Goal: Find contact information: Find contact information

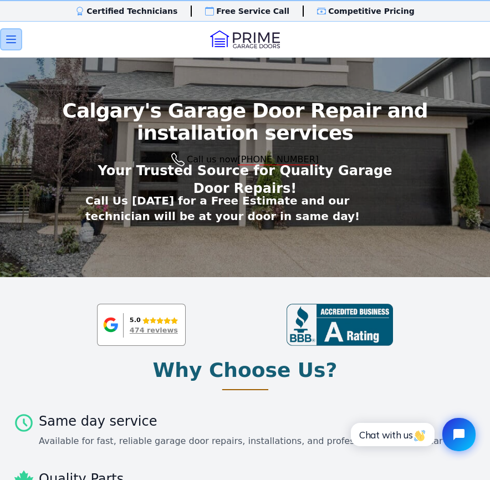
click at [8, 41] on icon "button" at bounding box center [10, 39] width 13 height 13
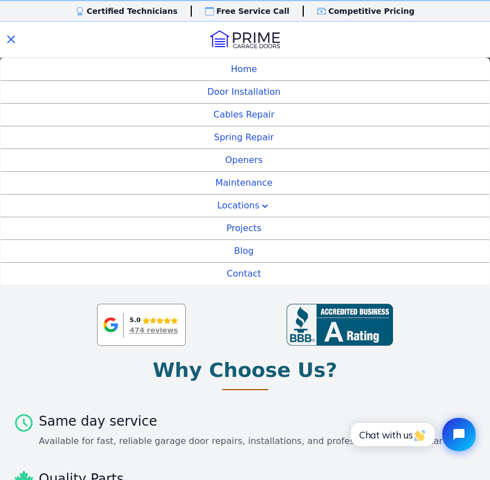
click at [240, 275] on link "Contact" at bounding box center [245, 274] width 489 height 22
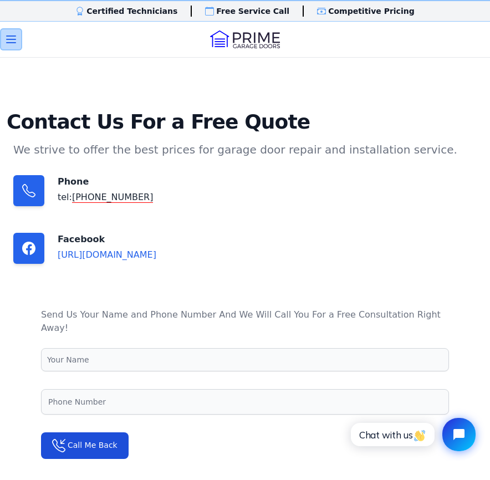
click at [10, 39] on icon "button" at bounding box center [11, 39] width 9 height 7
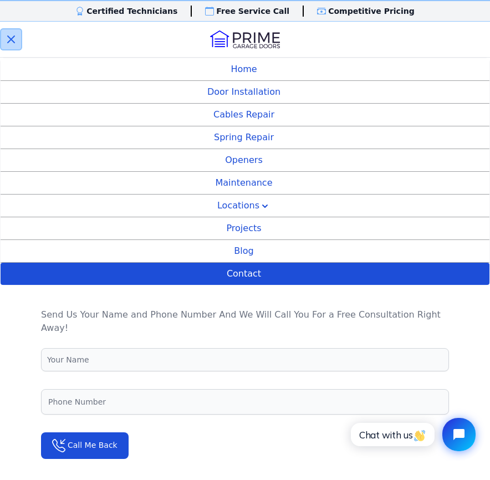
click at [6, 39] on icon "button" at bounding box center [10, 39] width 13 height 13
